Goal: Transaction & Acquisition: Purchase product/service

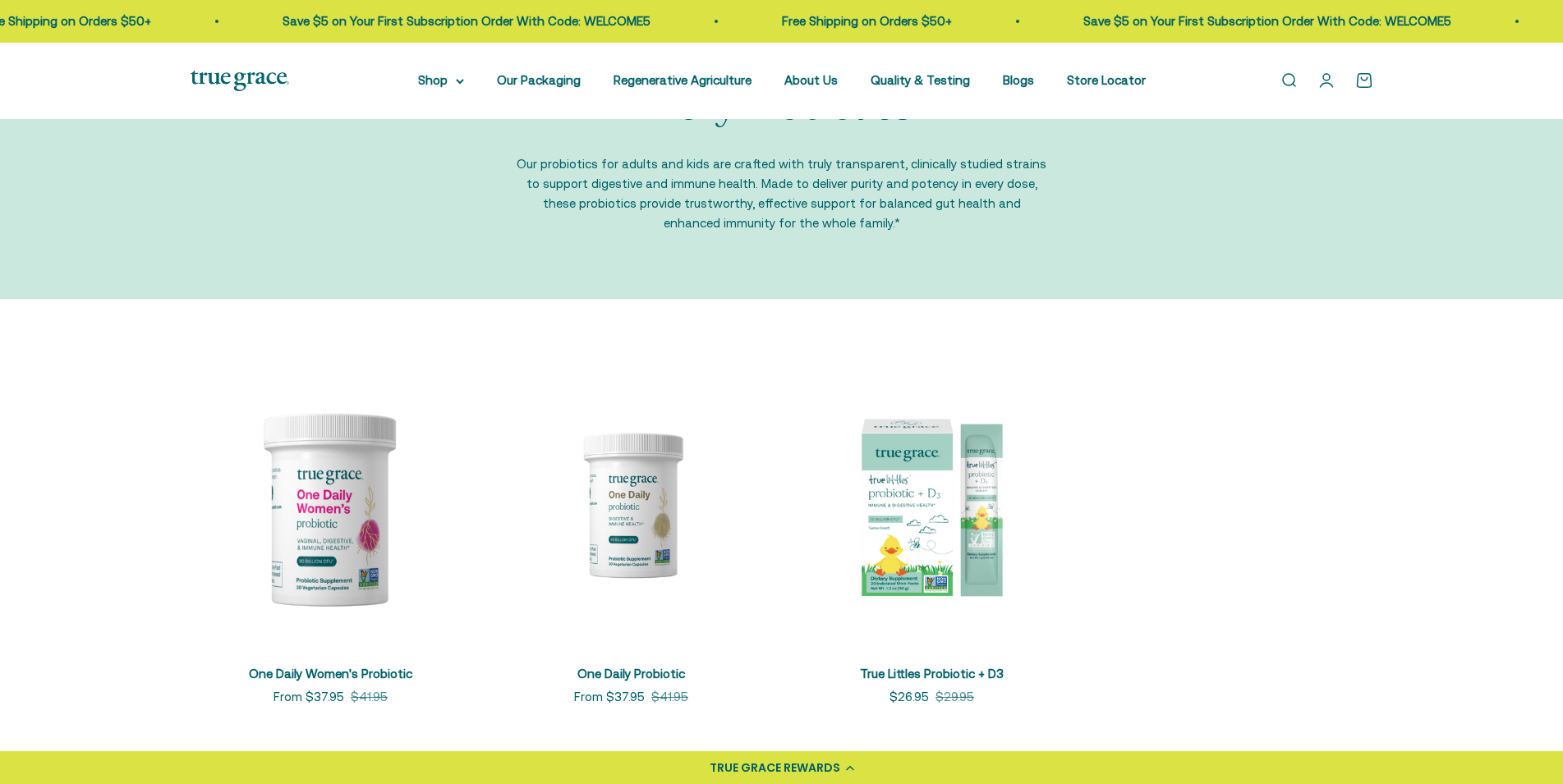
scroll to position [168, 0]
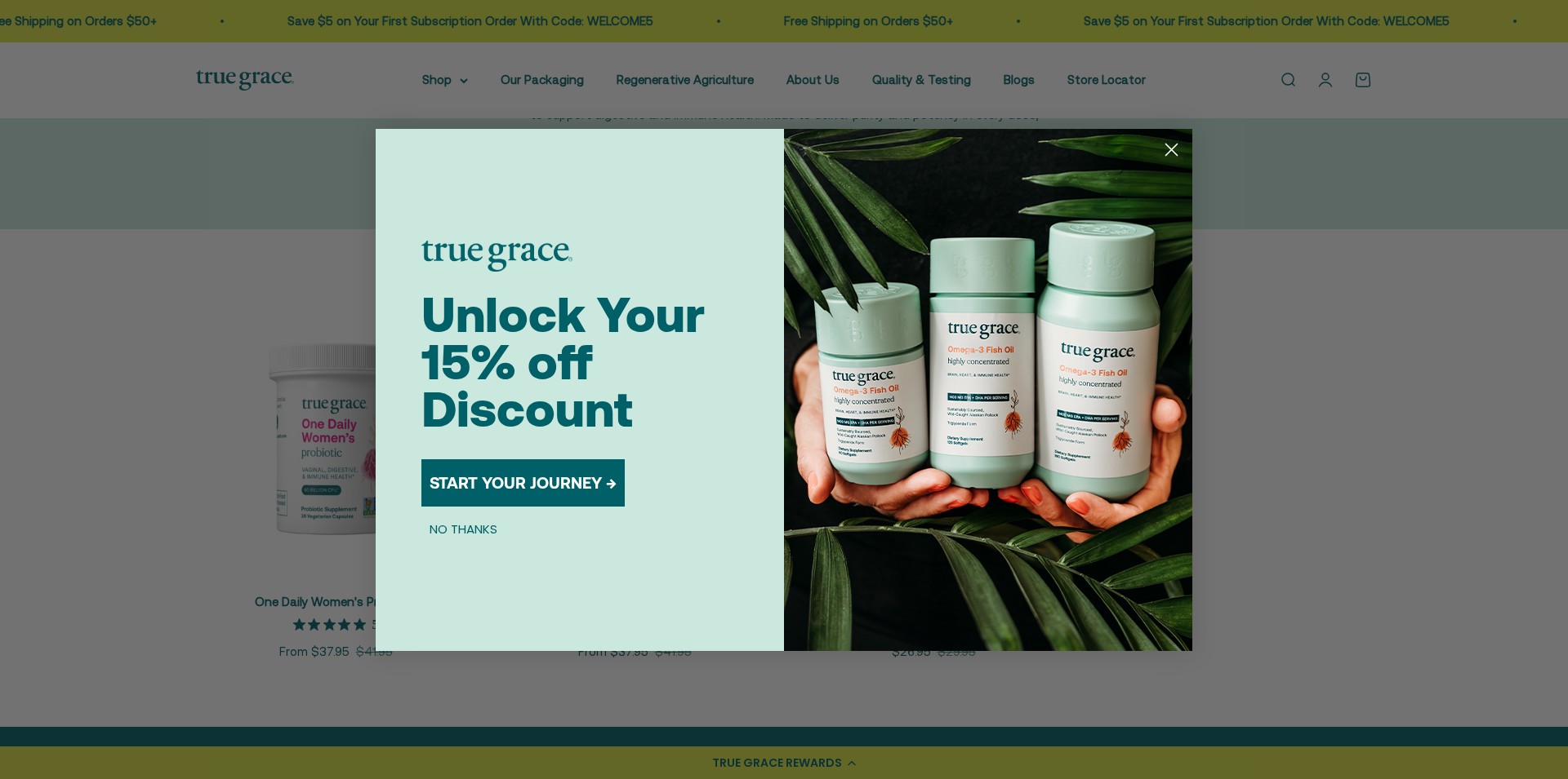
click at [1170, 147] on circle "Close dialog" at bounding box center [1171, 148] width 27 height 27
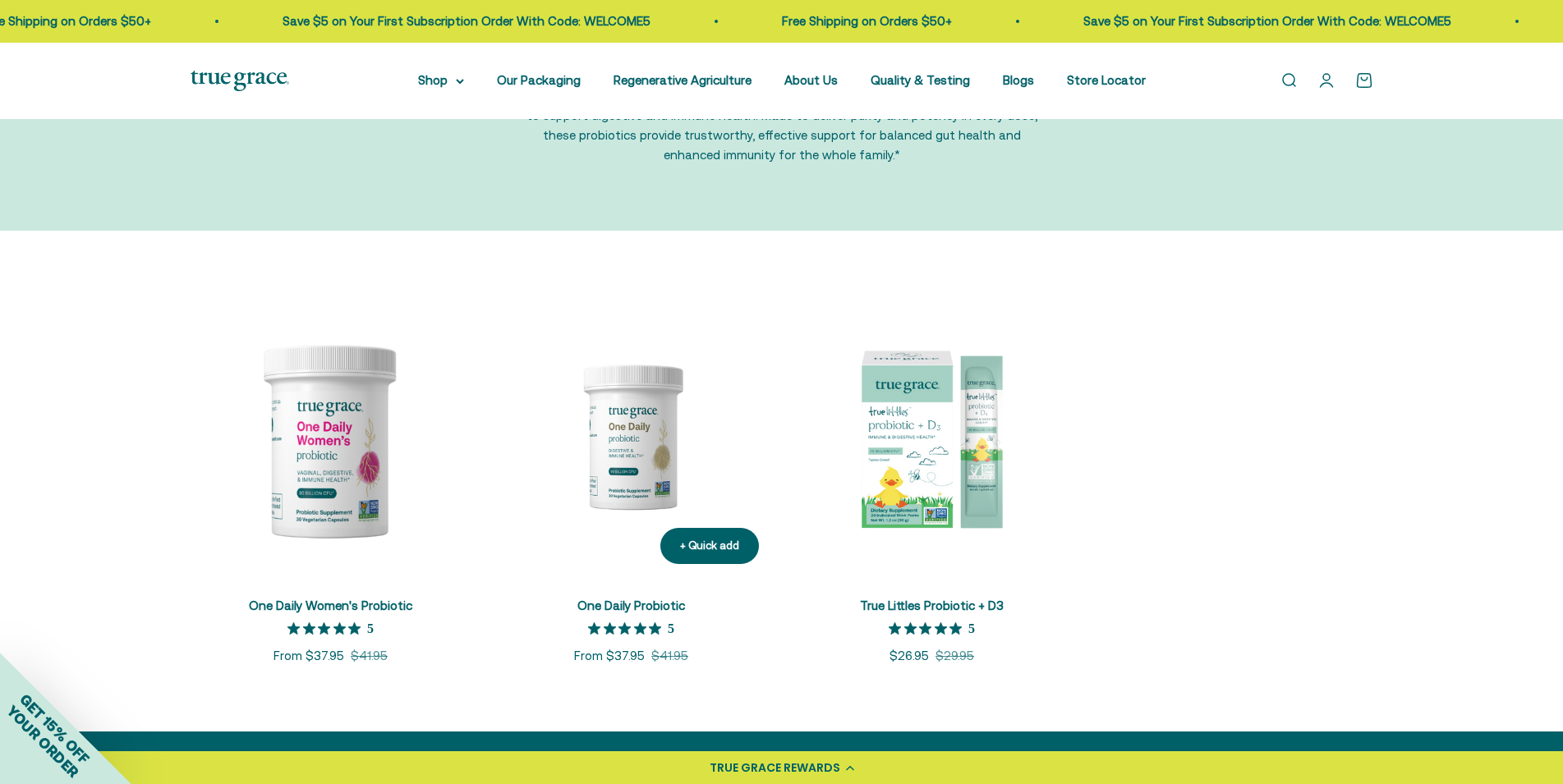
click at [642, 459] on img at bounding box center [631, 437] width 281 height 281
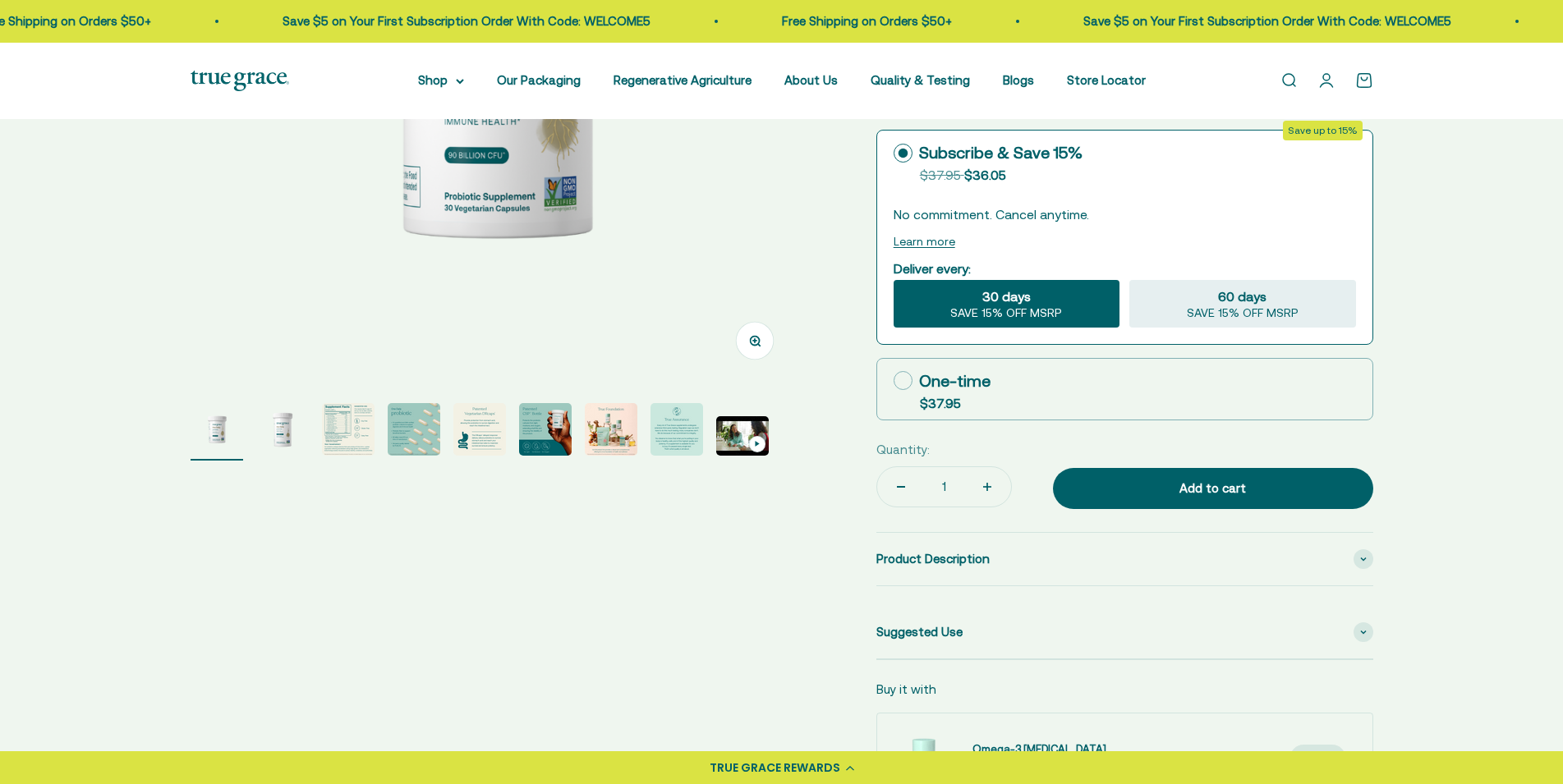
scroll to position [430, 0]
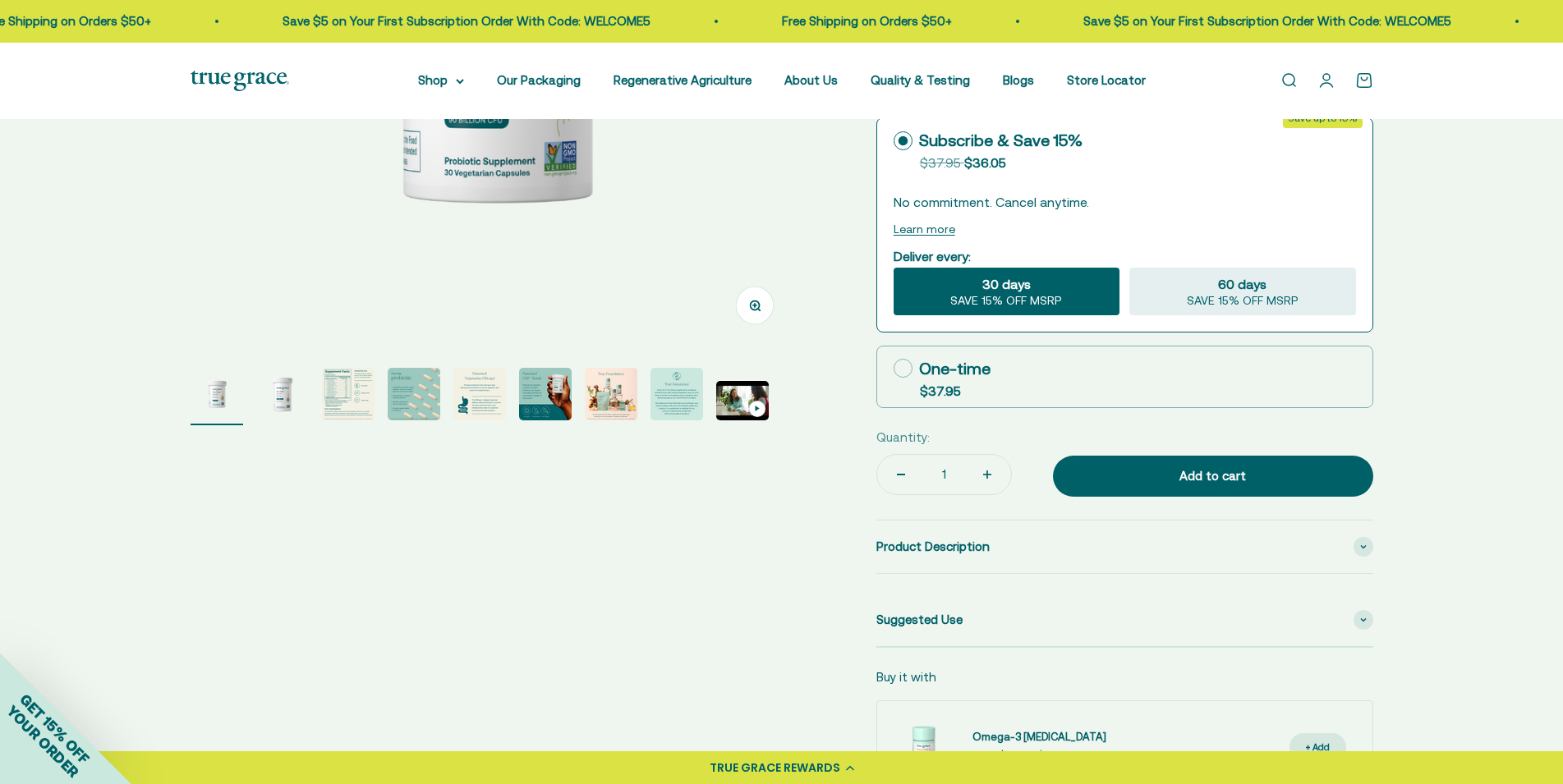
select select "3"
click at [339, 397] on img "Go to item 3" at bounding box center [348, 394] width 53 height 53
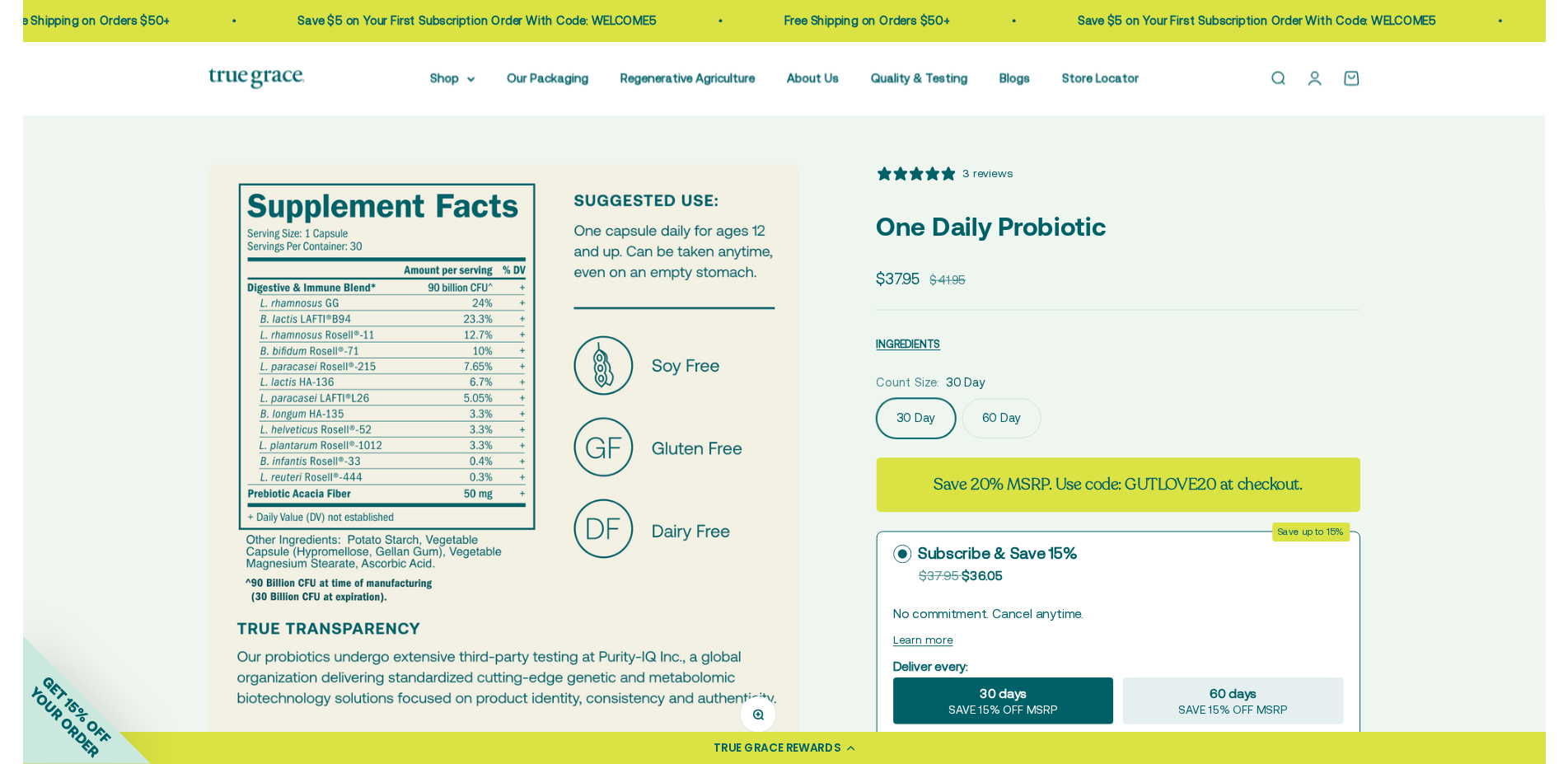
scroll to position [0, 0]
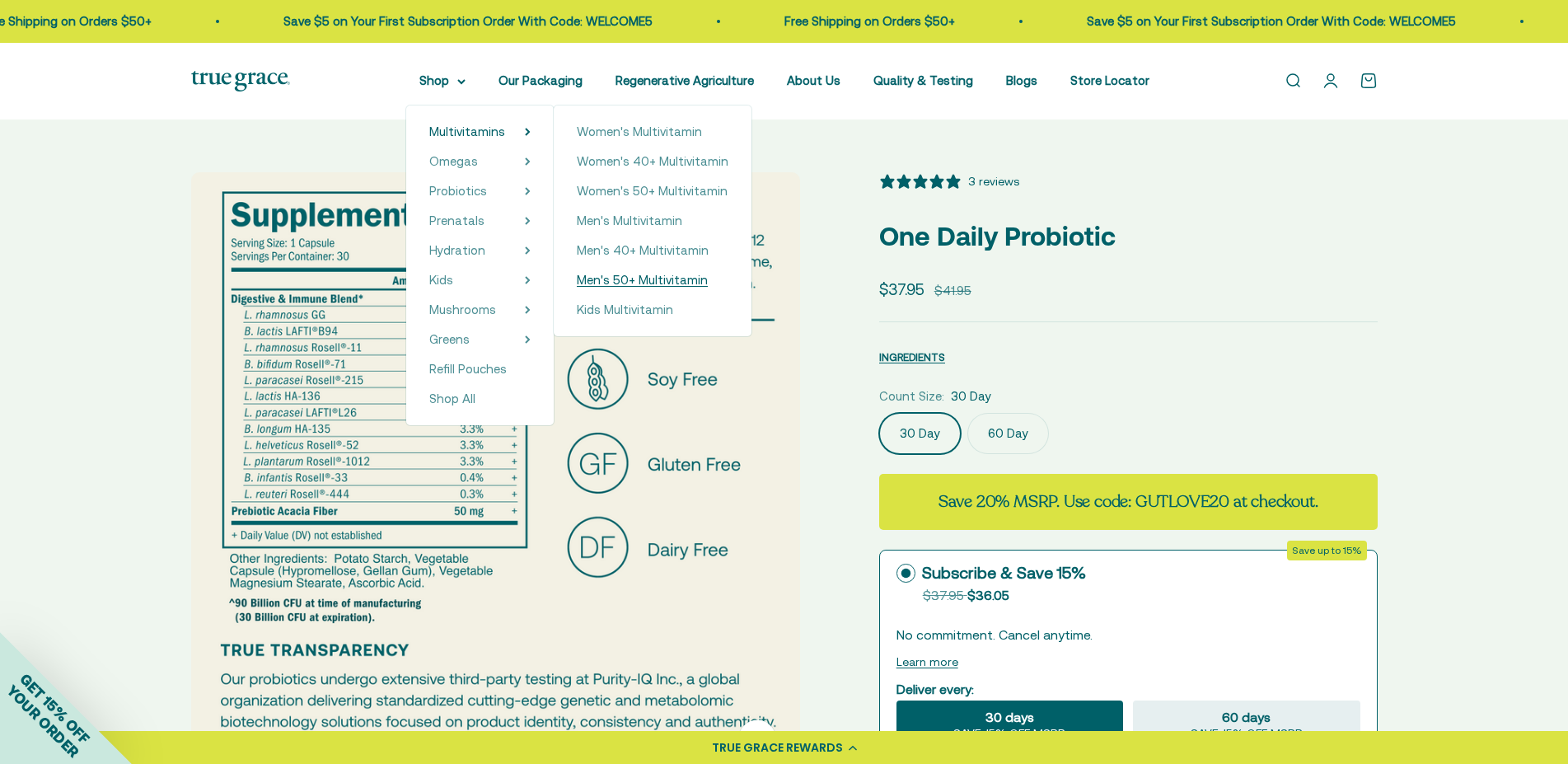
click at [635, 279] on span "Men's 50+ Multivitamin" at bounding box center [642, 280] width 131 height 14
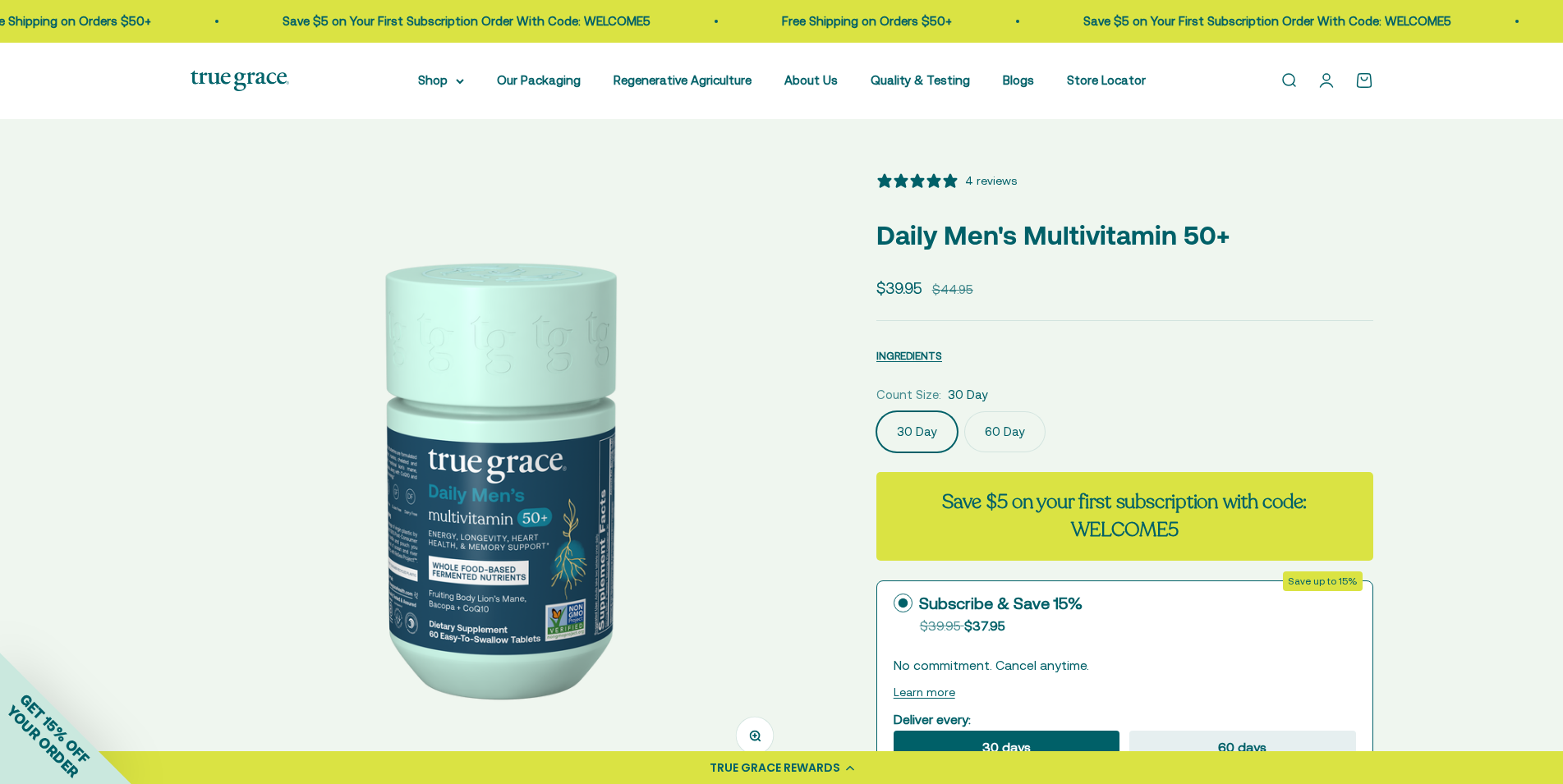
select select "3"
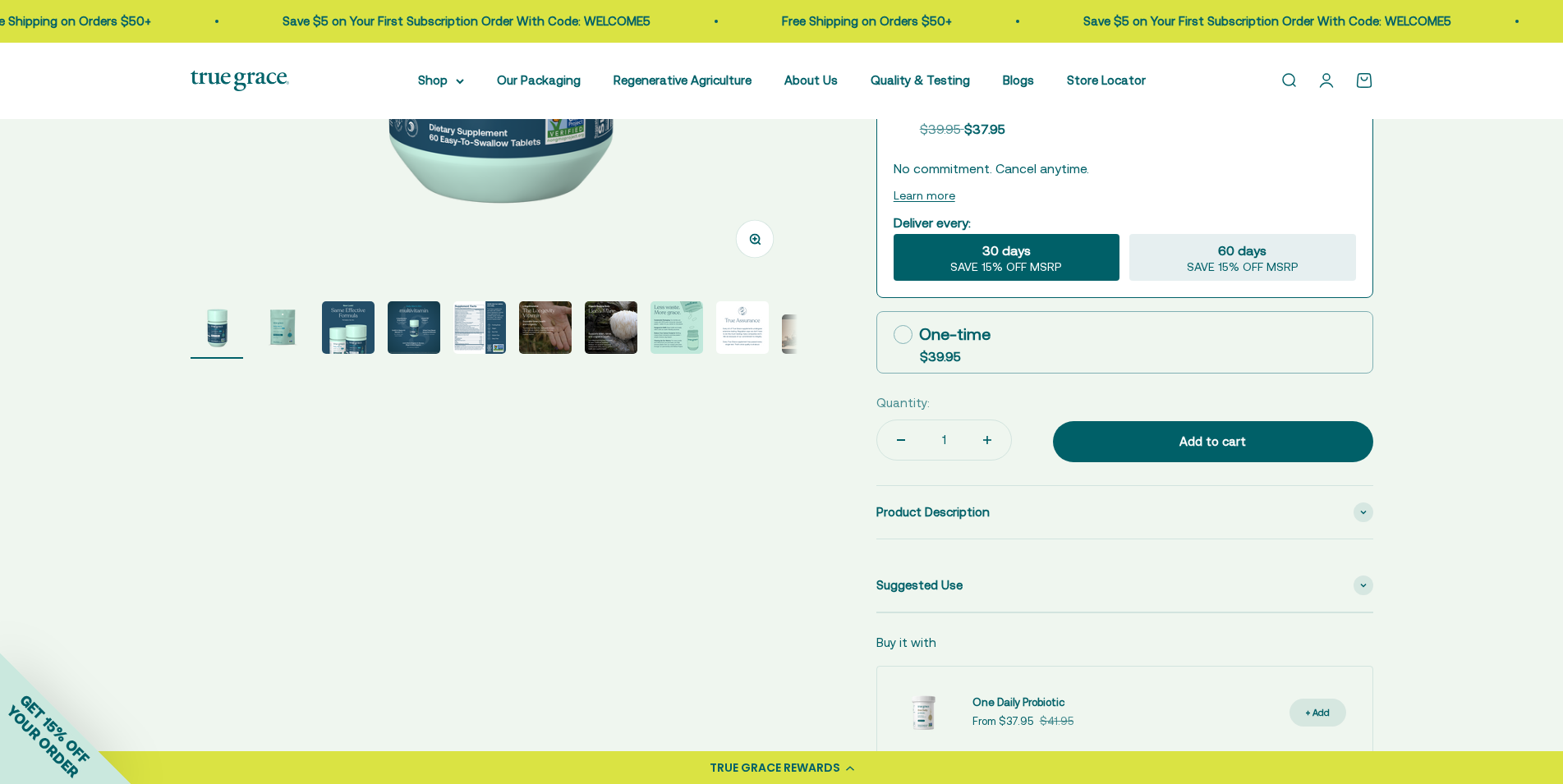
scroll to position [503, 0]
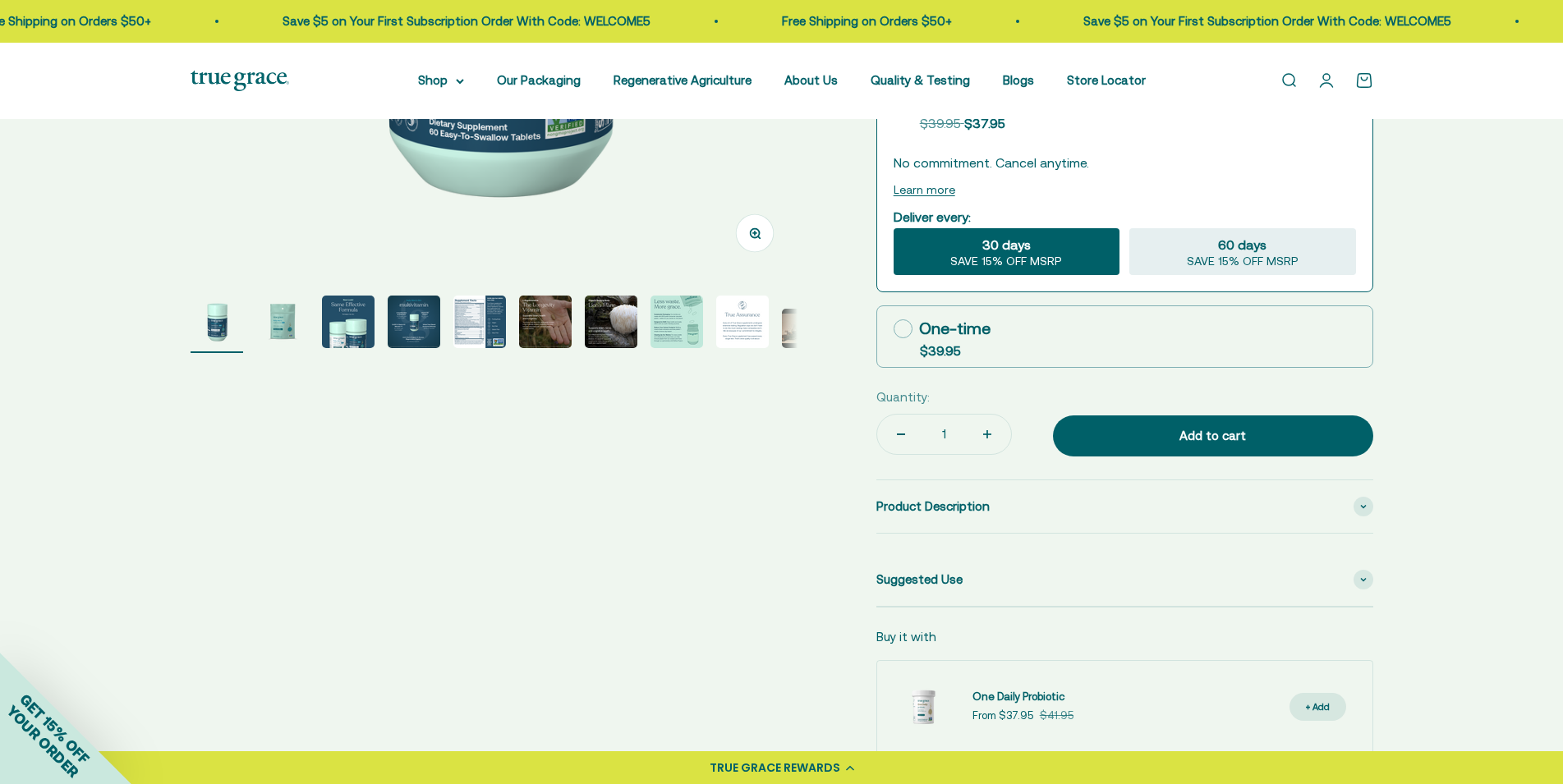
click at [472, 324] on img "Go to item 5" at bounding box center [479, 321] width 53 height 53
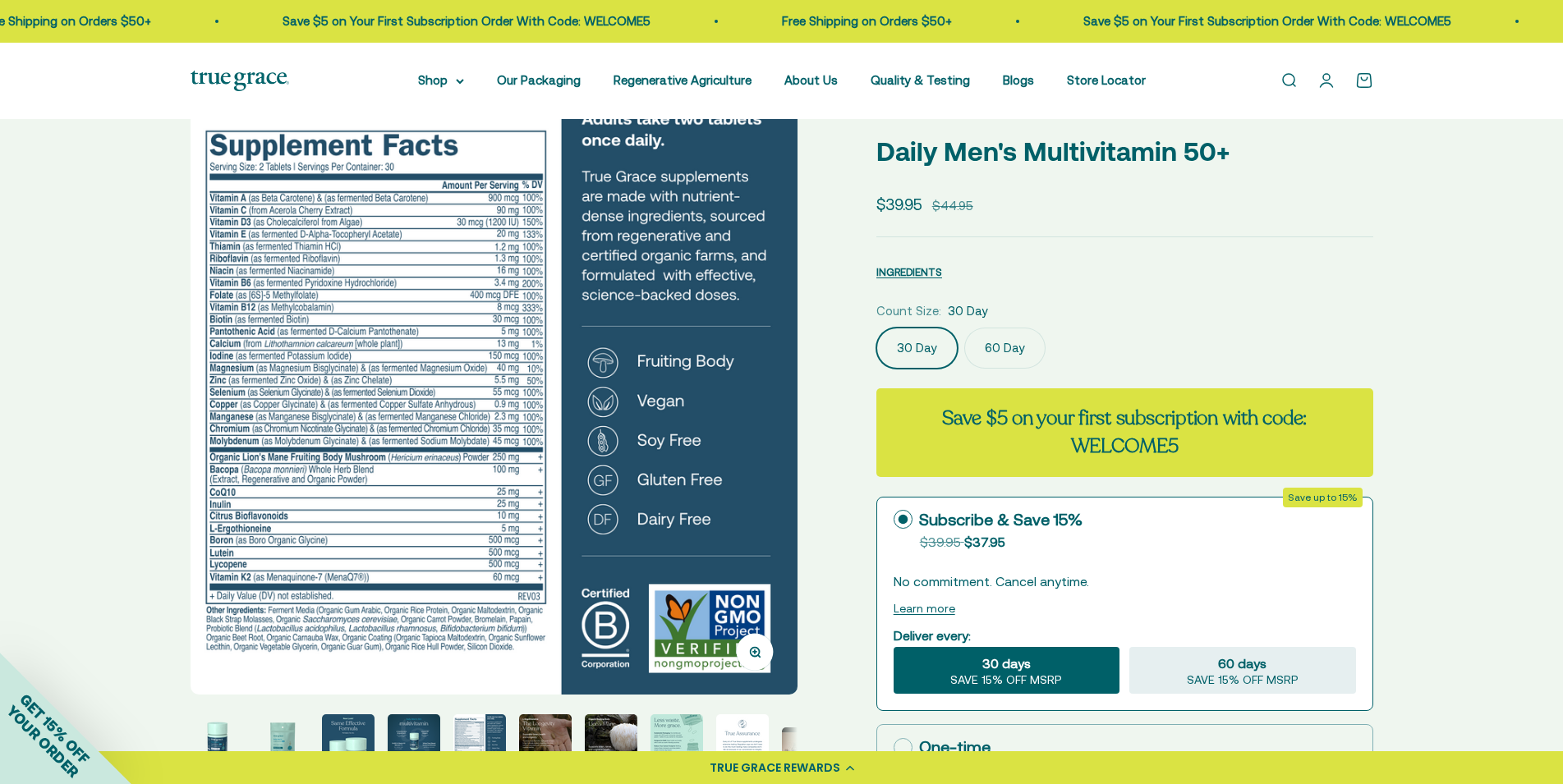
scroll to position [0, 0]
